Goal: Information Seeking & Learning: Check status

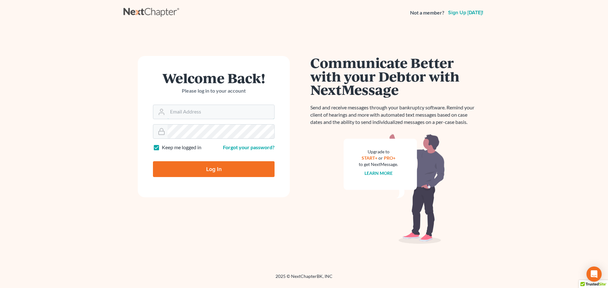
type input "[PERSON_NAME][EMAIL_ADDRESS][DOMAIN_NAME]"
click at [212, 174] on input "Log In" at bounding box center [214, 169] width 122 height 16
type input "Thinking..."
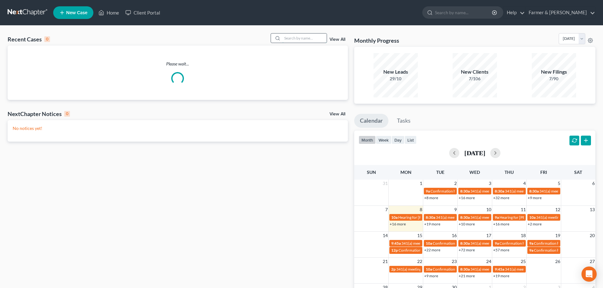
click at [289, 36] on input "search" at bounding box center [304, 38] width 44 height 9
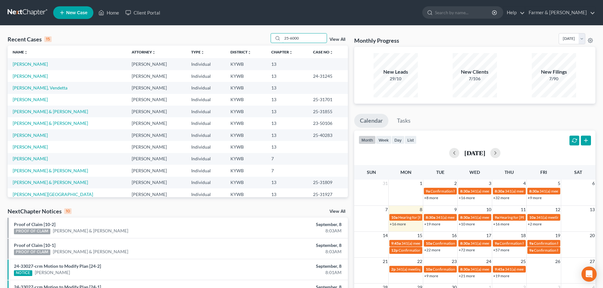
type input "25-60002"
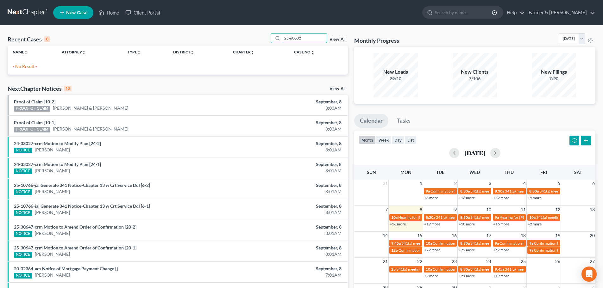
drag, startPoint x: 310, startPoint y: 38, endPoint x: 268, endPoint y: 38, distance: 41.8
click at [268, 38] on div "Recent Cases 0 25-60002 View All" at bounding box center [178, 39] width 340 height 12
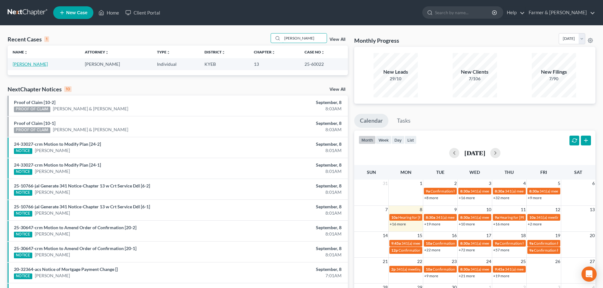
type input "kennith nunn"
click at [33, 65] on link "Nunn, Kennith" at bounding box center [30, 63] width 35 height 5
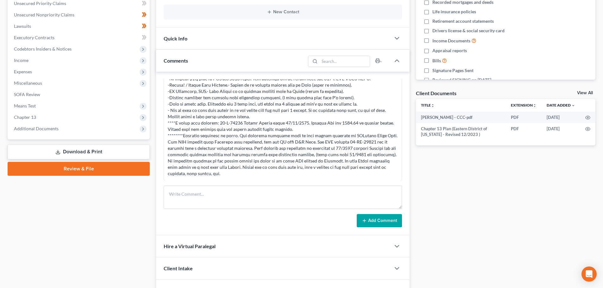
scroll to position [186, 0]
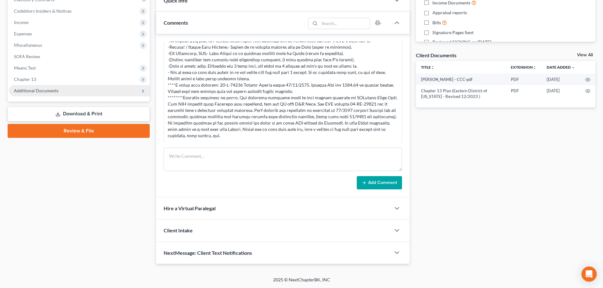
click at [52, 90] on span "Additional Documents" at bounding box center [36, 90] width 45 height 5
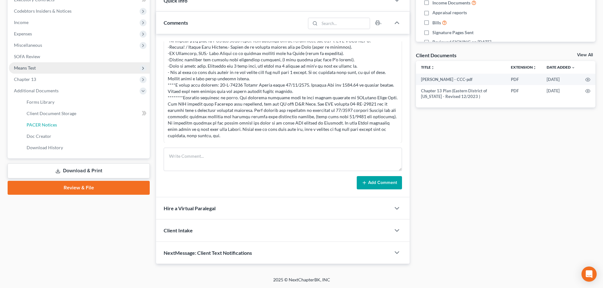
drag, startPoint x: 53, startPoint y: 123, endPoint x: 128, endPoint y: 139, distance: 75.9
click at [54, 122] on span "PACER Notices" at bounding box center [42, 124] width 30 height 5
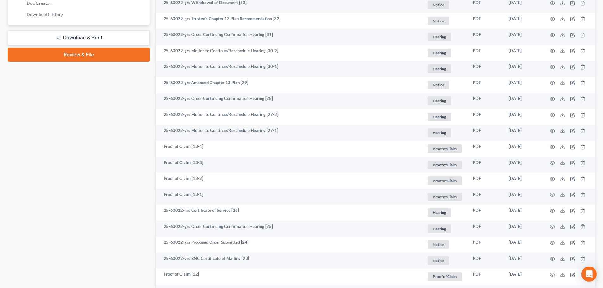
scroll to position [295, 0]
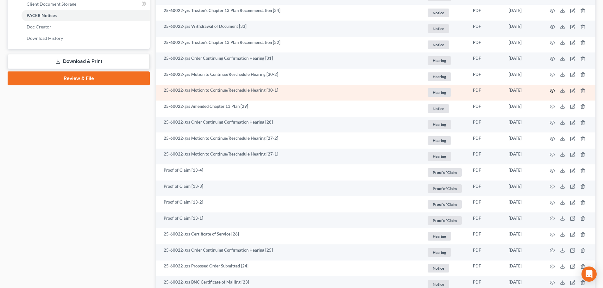
click at [553, 91] on icon "button" at bounding box center [552, 90] width 5 height 5
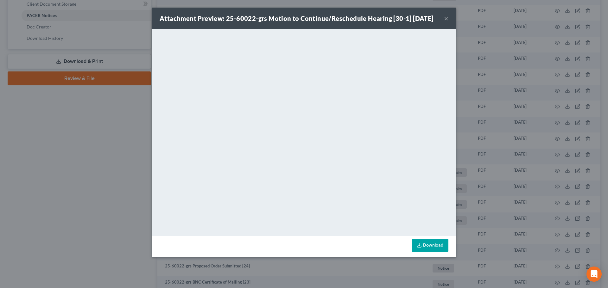
click at [446, 22] on button "×" at bounding box center [446, 19] width 4 height 8
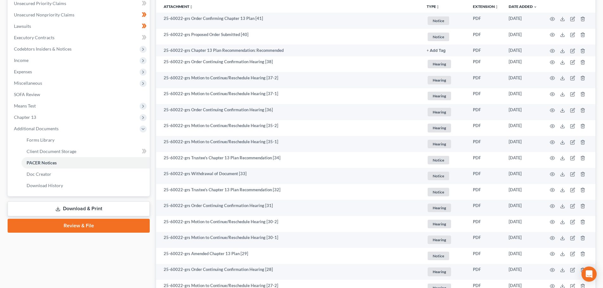
scroll to position [74, 0]
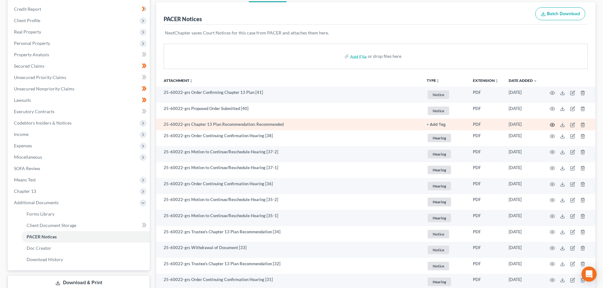
click at [551, 124] on icon "button" at bounding box center [552, 124] width 5 height 3
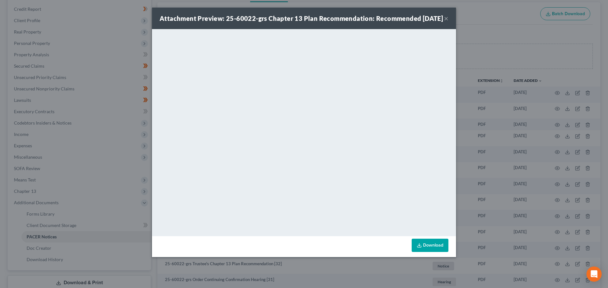
click at [448, 22] on div "Attachment Preview: 25-60022-grs Chapter 13 Plan Recommendation: Recommended 08…" at bounding box center [304, 19] width 304 height 22
click at [446, 21] on button "×" at bounding box center [446, 19] width 4 height 8
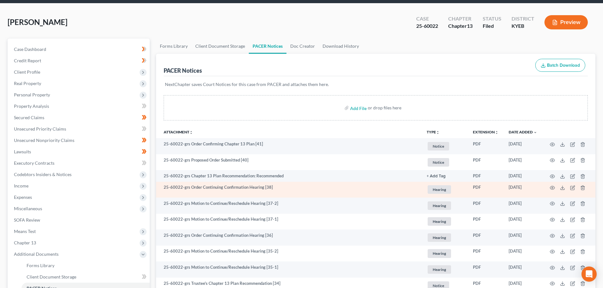
scroll to position [0, 0]
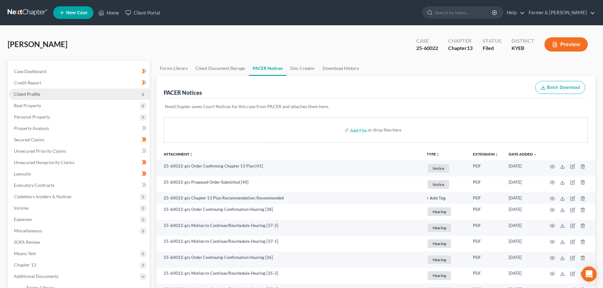
click at [25, 96] on span "Client Profile" at bounding box center [27, 93] width 26 height 5
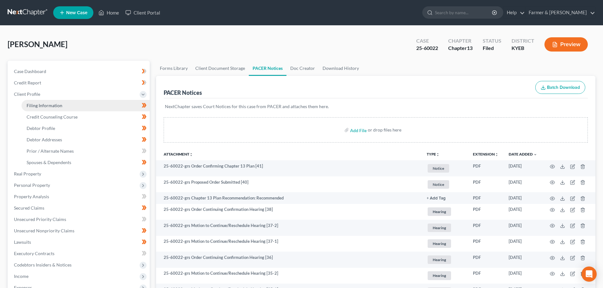
click at [48, 104] on span "Filing Information" at bounding box center [45, 105] width 36 height 5
select select "1"
select select "0"
select select "3"
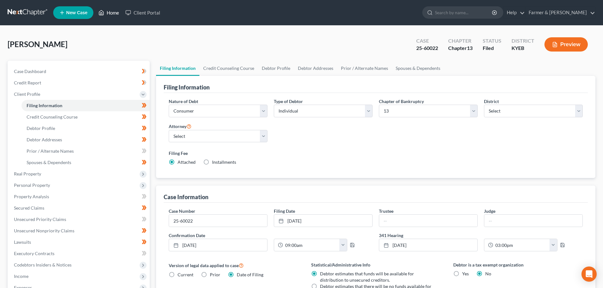
click at [111, 15] on link "Home" at bounding box center [108, 12] width 27 height 11
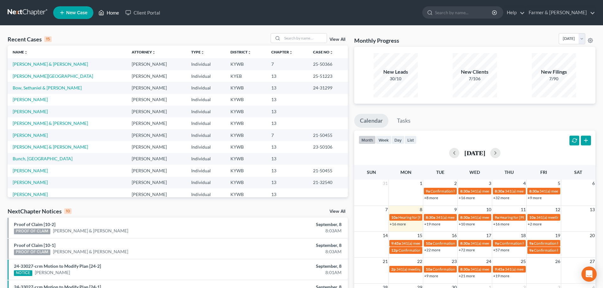
drag, startPoint x: 114, startPoint y: 13, endPoint x: 119, endPoint y: 14, distance: 4.5
click at [114, 13] on link "Home" at bounding box center [108, 12] width 27 height 11
click at [291, 33] on div at bounding box center [299, 38] width 56 height 10
click at [287, 33] on div "Recent Cases 15 View All Name unfold_more expand_more expand_less Attorney unfo…" at bounding box center [301, 235] width 603 height 418
click at [287, 37] on input "search" at bounding box center [304, 38] width 44 height 9
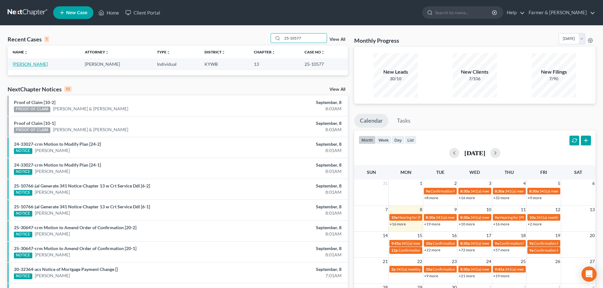
type input "25-10577"
click at [33, 65] on link "Adams, Michele" at bounding box center [30, 63] width 35 height 5
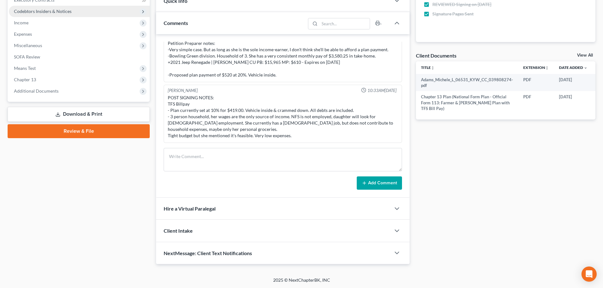
scroll to position [186, 0]
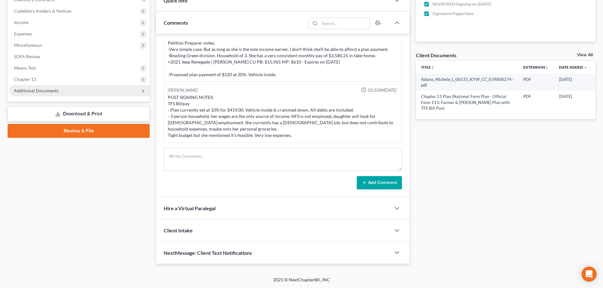
click at [41, 92] on span "Additional Documents" at bounding box center [36, 90] width 45 height 5
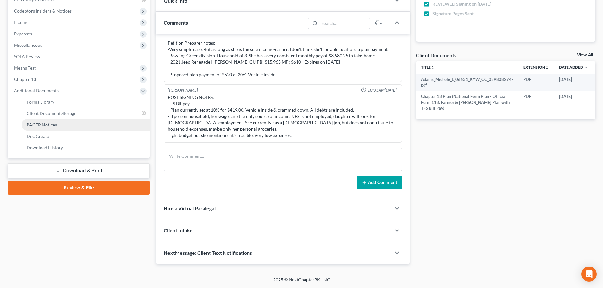
click at [49, 123] on span "PACER Notices" at bounding box center [42, 124] width 30 height 5
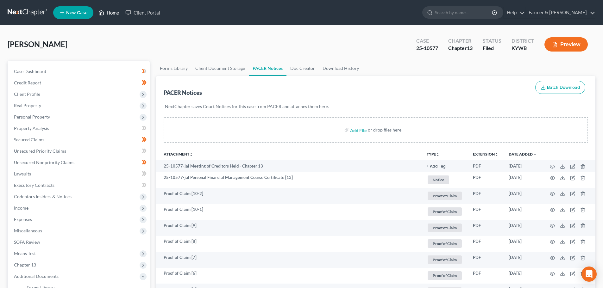
drag, startPoint x: 110, startPoint y: 9, endPoint x: 115, endPoint y: 12, distance: 6.1
click at [110, 9] on link "Home" at bounding box center [108, 12] width 27 height 11
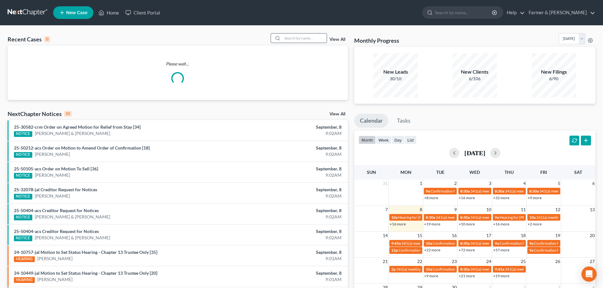
click at [291, 38] on input "search" at bounding box center [304, 38] width 44 height 9
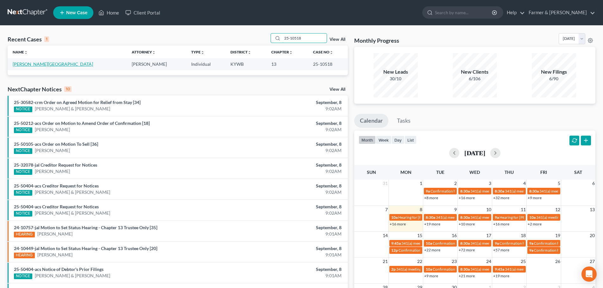
type input "25-10518"
click at [24, 65] on link "Barber, Kenya" at bounding box center [53, 63] width 80 height 5
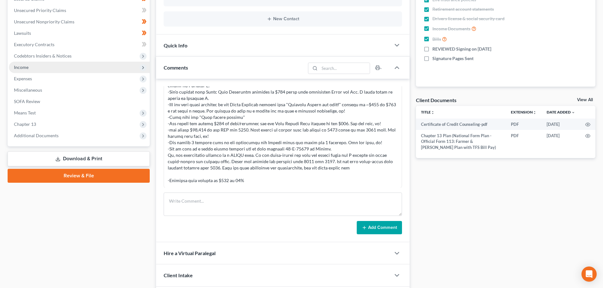
scroll to position [148, 0]
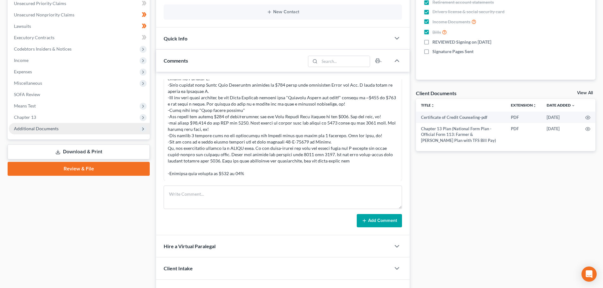
click at [36, 127] on span "Additional Documents" at bounding box center [36, 128] width 45 height 5
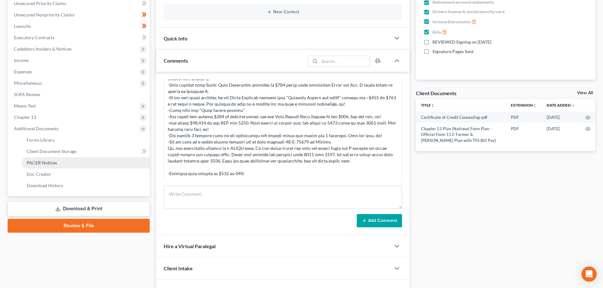
click at [41, 162] on span "PACER Notices" at bounding box center [42, 162] width 30 height 5
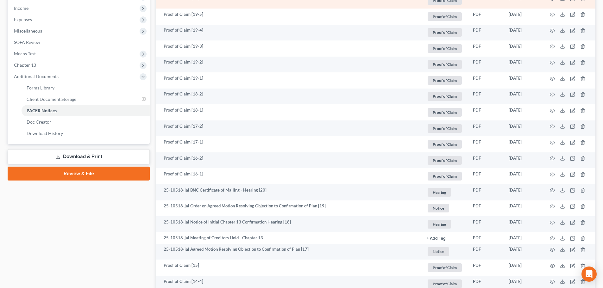
scroll to position [222, 0]
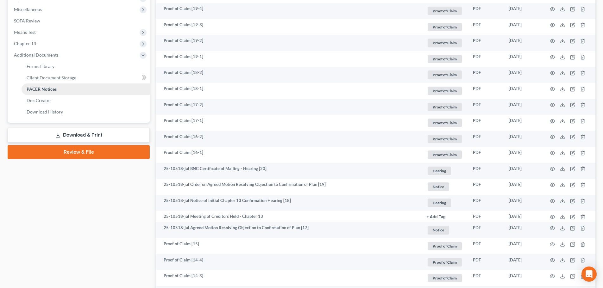
click at [42, 90] on span "PACER Notices" at bounding box center [42, 88] width 30 height 5
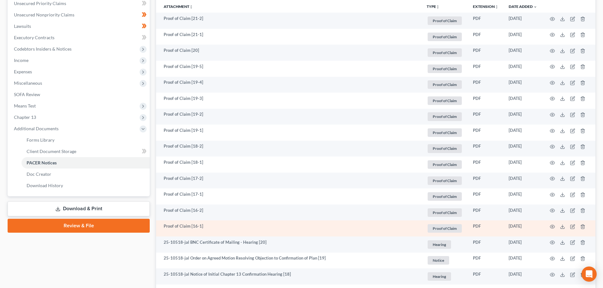
scroll to position [74, 0]
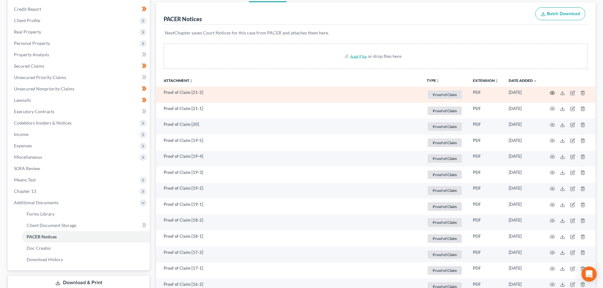
click at [553, 91] on icon "button" at bounding box center [552, 92] width 5 height 3
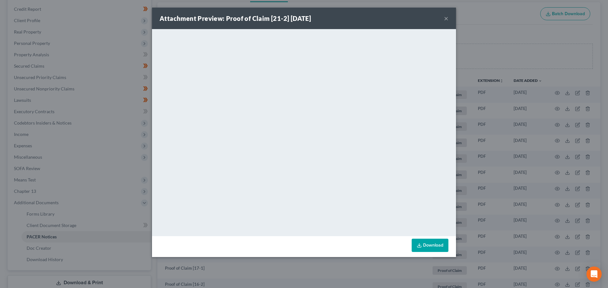
click at [446, 16] on button "×" at bounding box center [446, 19] width 4 height 8
